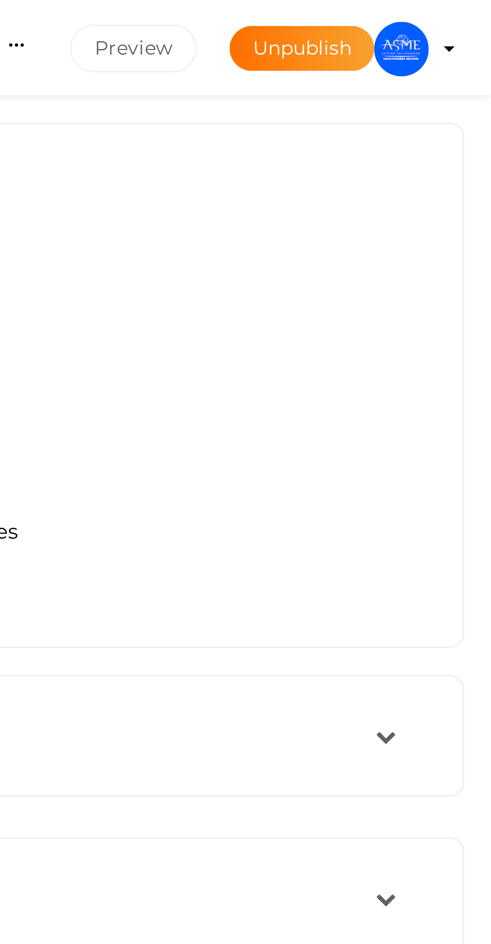
click at [459, 21] on img at bounding box center [458, 18] width 20 height 20
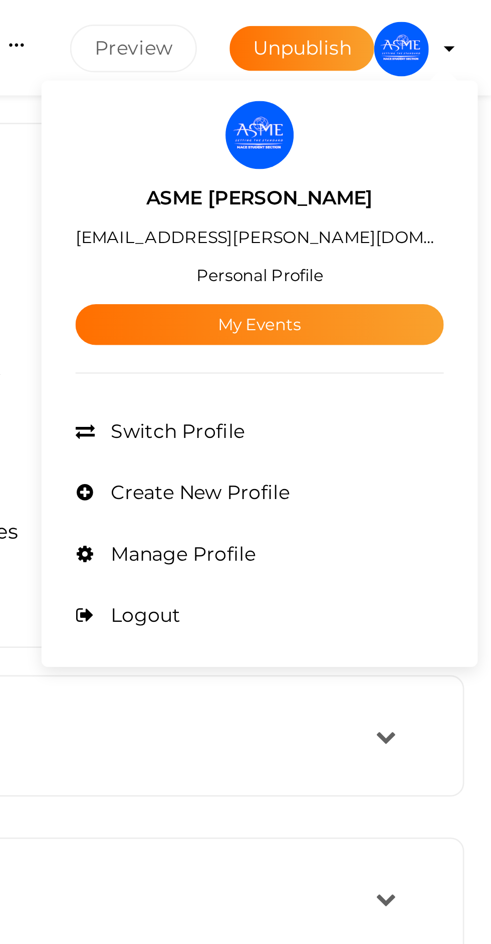
click at [444, 114] on link "My Events" at bounding box center [405, 119] width 135 height 15
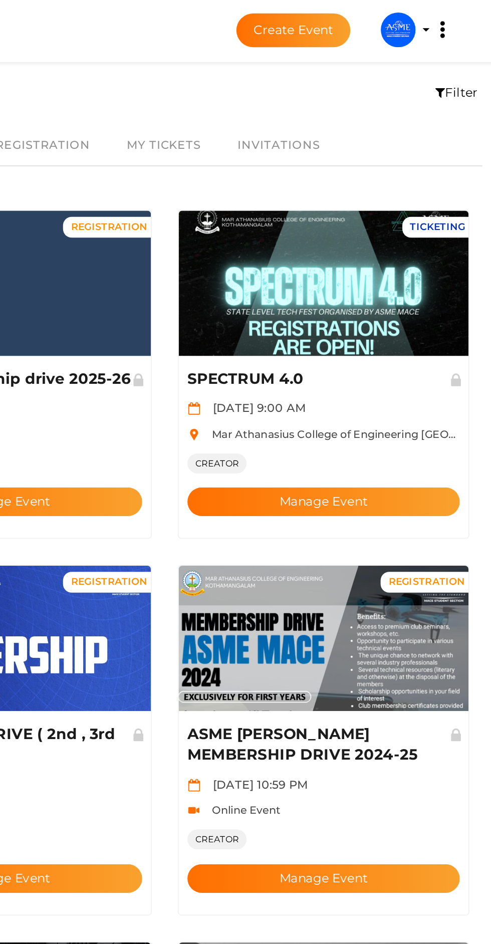
click at [332, 352] on img at bounding box center [336, 369] width 167 height 84
click at [343, 499] on button "Manage Event" at bounding box center [336, 507] width 157 height 17
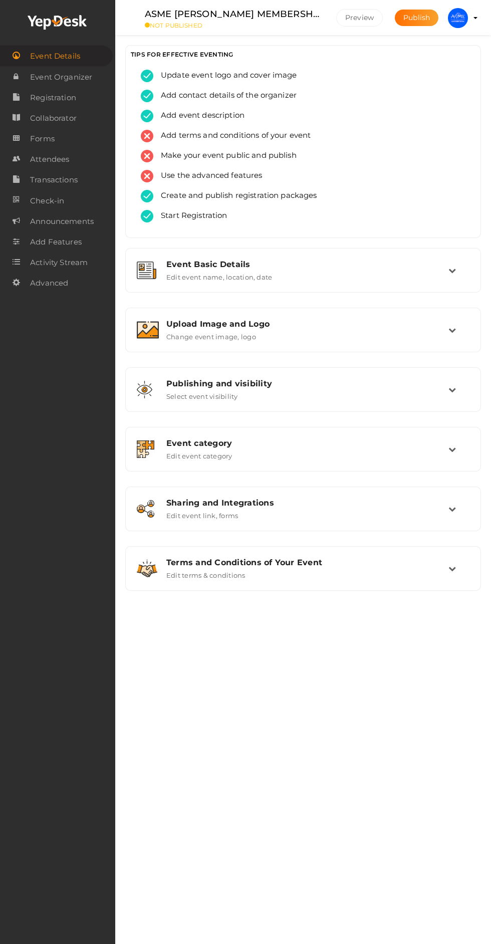
click at [286, 75] on span "Update event logo and cover image" at bounding box center [225, 76] width 144 height 13
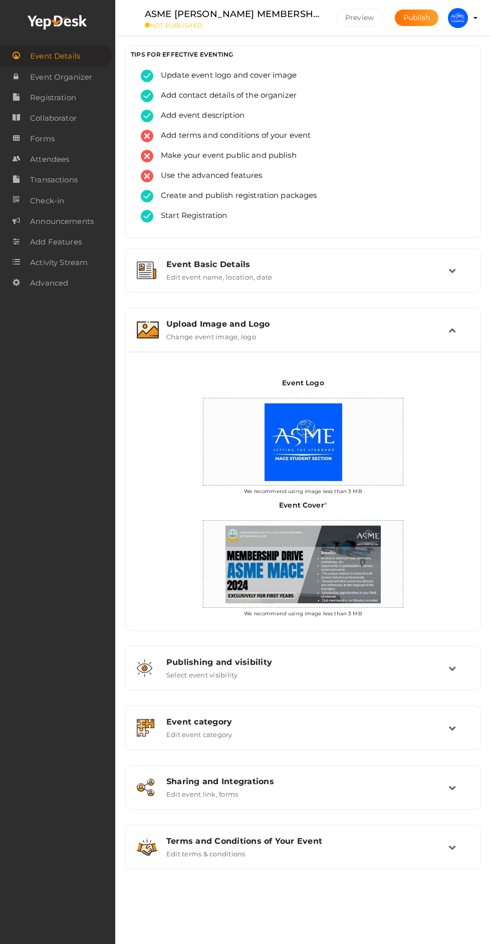
click at [300, 398] on img at bounding box center [303, 442] width 88 height 88
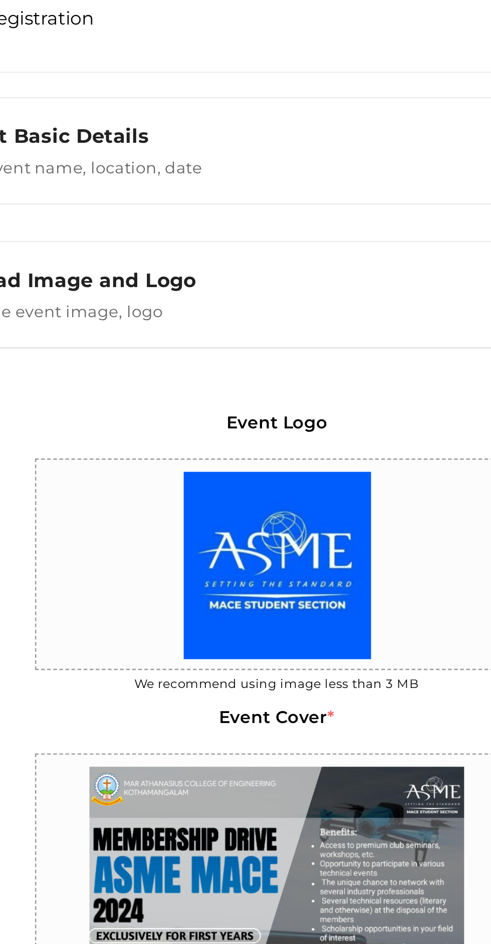
scroll to position [60, 0]
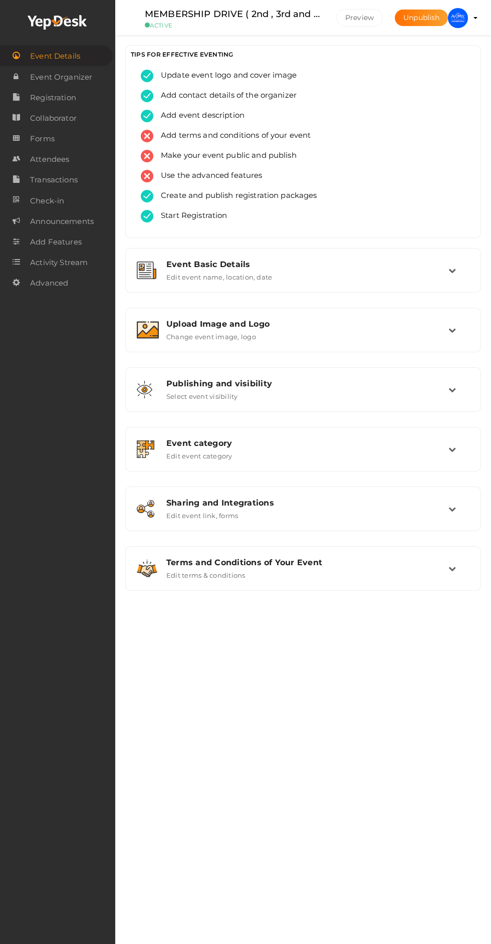
click at [468, 18] on profile-pic at bounding box center [458, 17] width 20 height 9
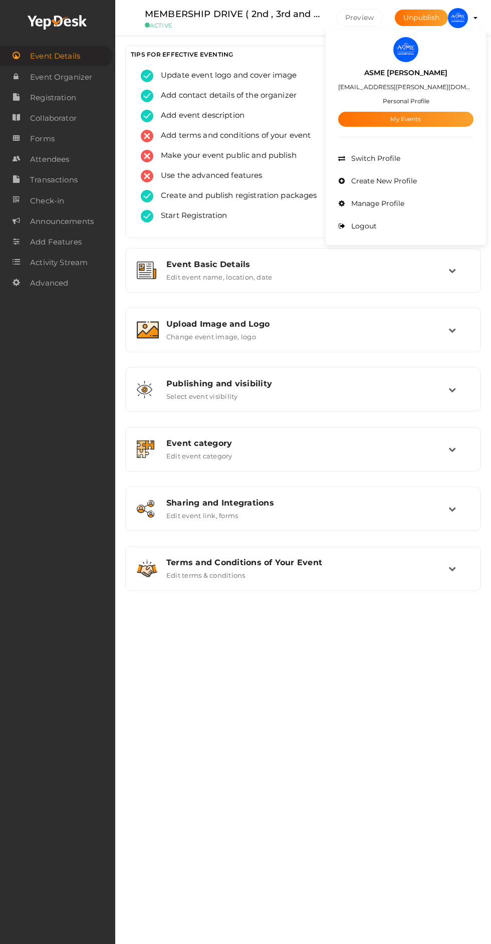
click at [459, 112] on link "My Events" at bounding box center [405, 119] width 135 height 15
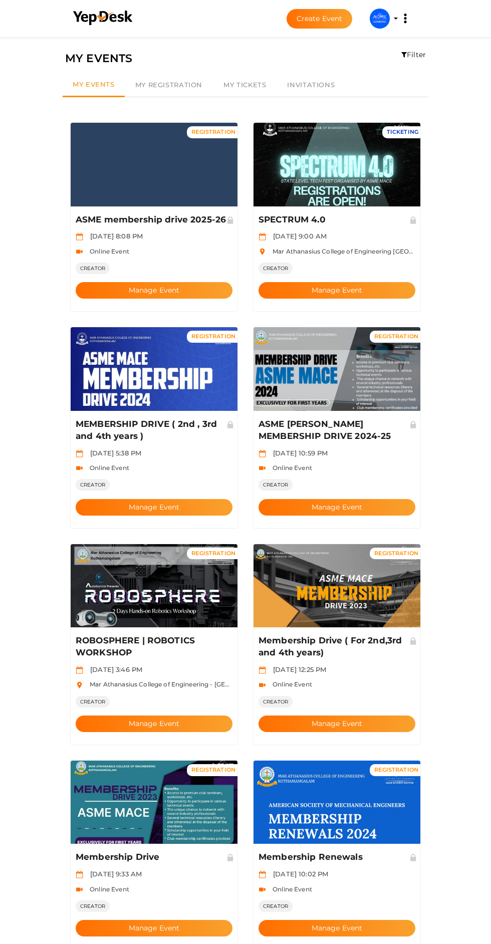
click at [325, 333] on img at bounding box center [336, 369] width 167 height 84
click at [338, 499] on button "Manage Event" at bounding box center [336, 507] width 157 height 17
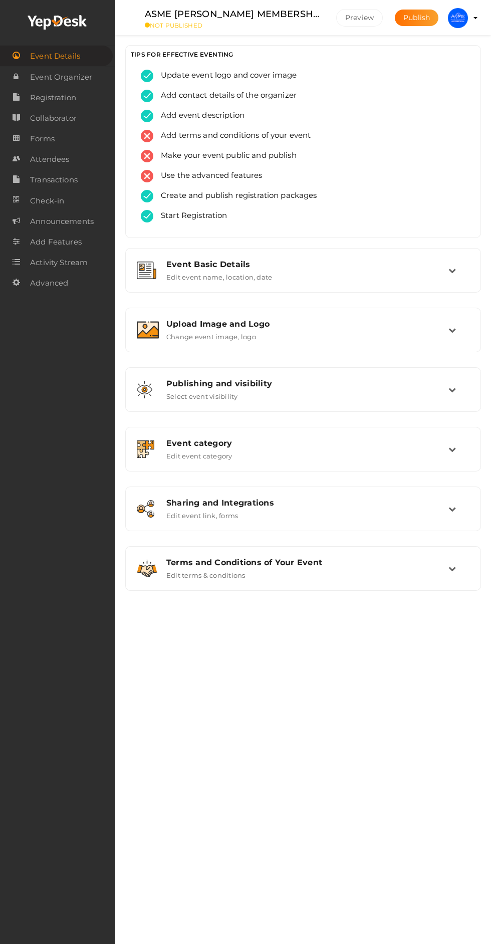
click at [452, 336] on td at bounding box center [458, 330] width 21 height 22
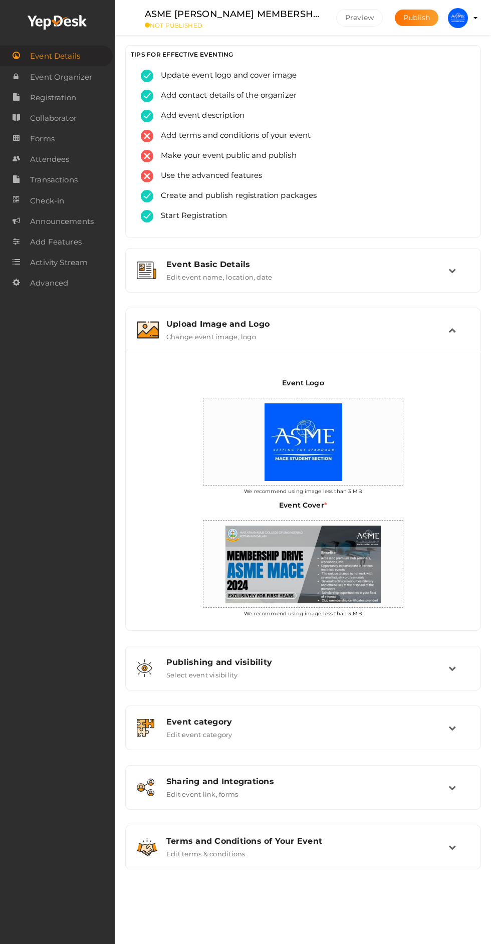
click at [309, 582] on img at bounding box center [302, 564] width 165 height 88
click at [292, 435] on img at bounding box center [303, 442] width 88 height 88
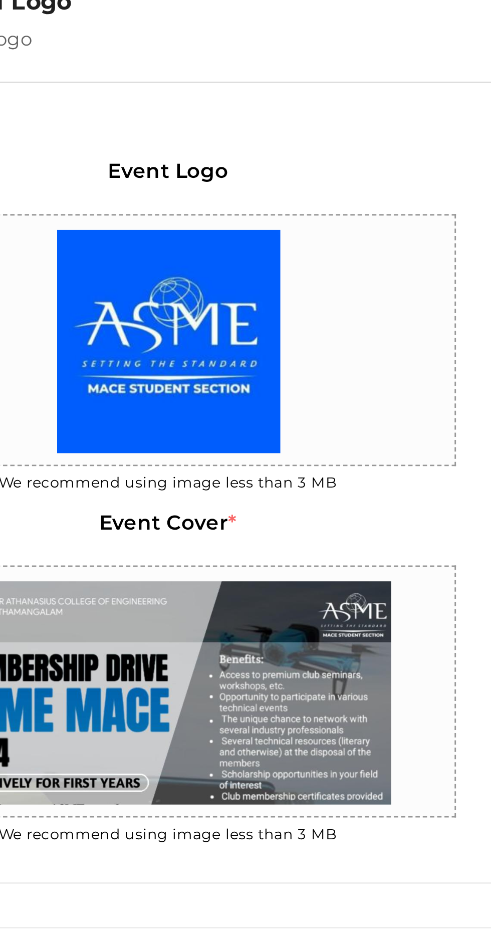
click at [357, 413] on input "file" at bounding box center [357, 417] width 20 height 20
